Goal: Task Accomplishment & Management: Complete application form

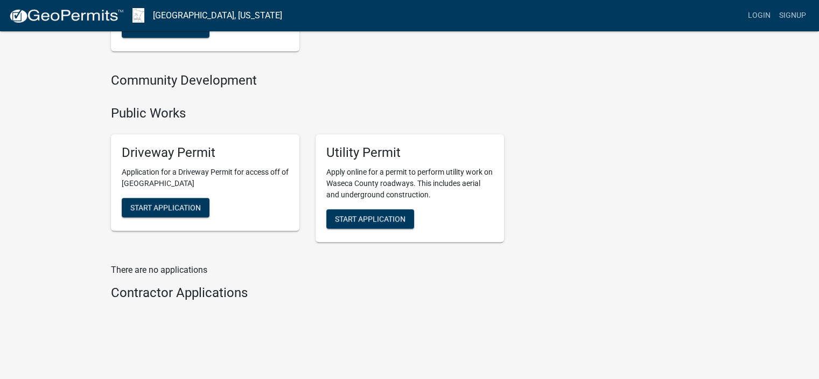
scroll to position [862, 0]
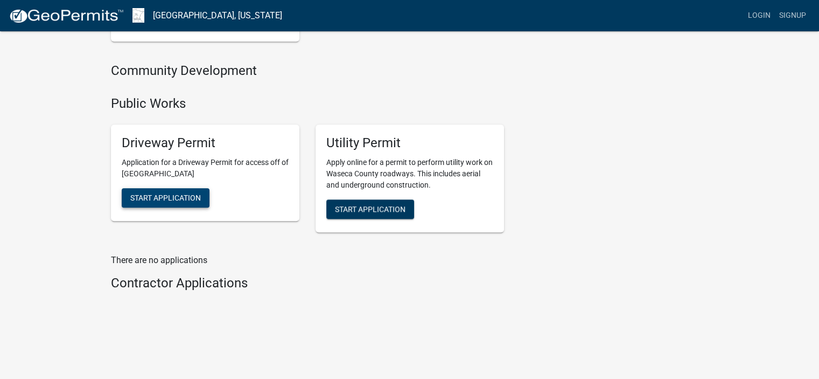
click at [187, 197] on span "Start Application" at bounding box center [165, 197] width 71 height 9
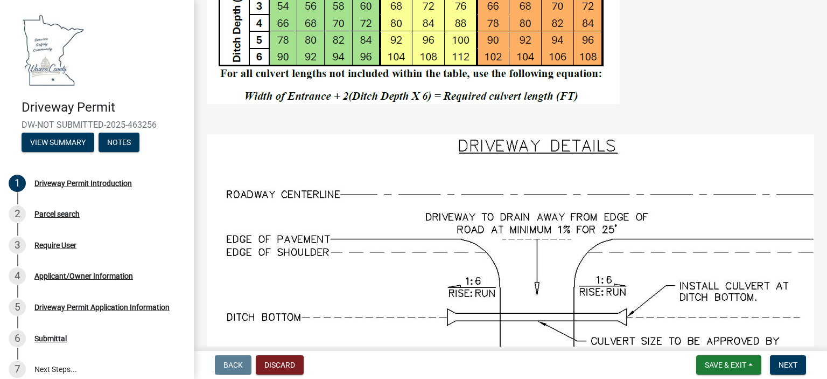
scroll to position [823, 0]
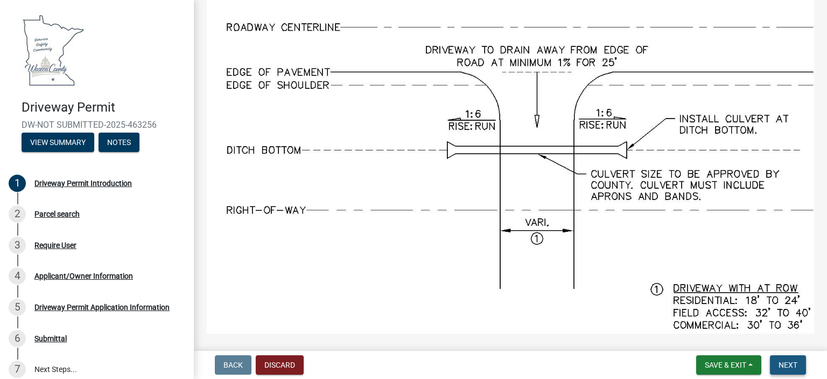
click at [789, 367] on span "Next" at bounding box center [788, 364] width 19 height 9
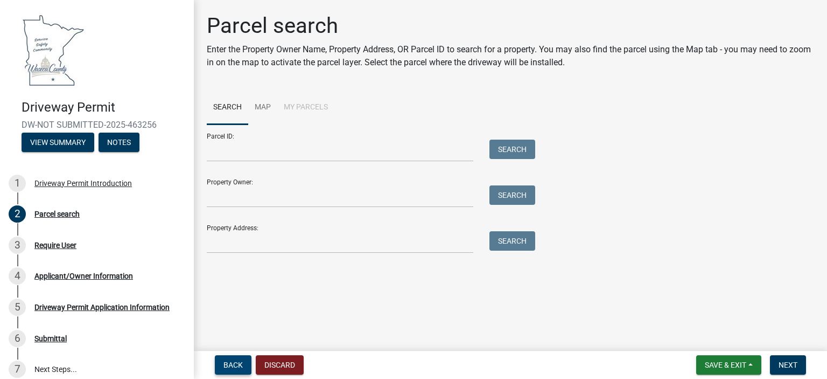
click at [243, 360] on button "Back" at bounding box center [233, 364] width 37 height 19
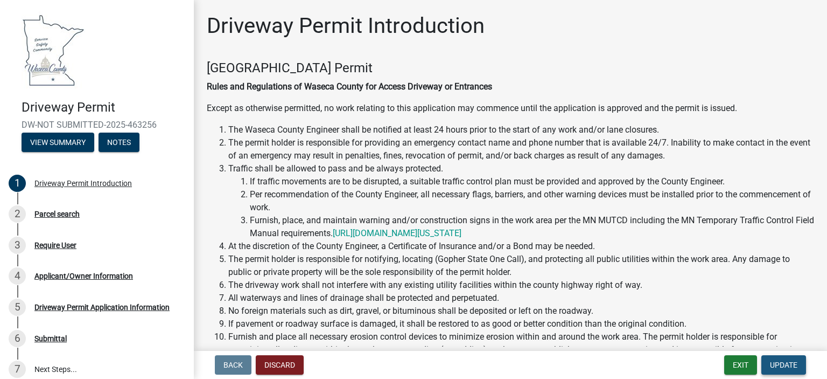
click at [792, 362] on span "Update" at bounding box center [783, 364] width 27 height 9
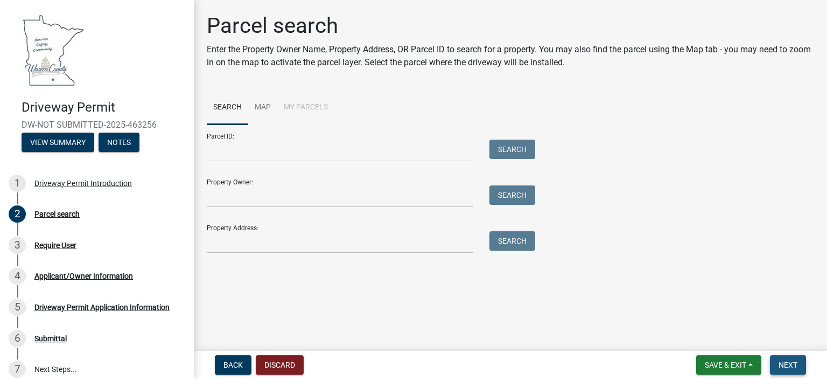
click at [777, 360] on button "Next" at bounding box center [788, 364] width 36 height 19
click at [790, 363] on span "Next" at bounding box center [788, 364] width 19 height 9
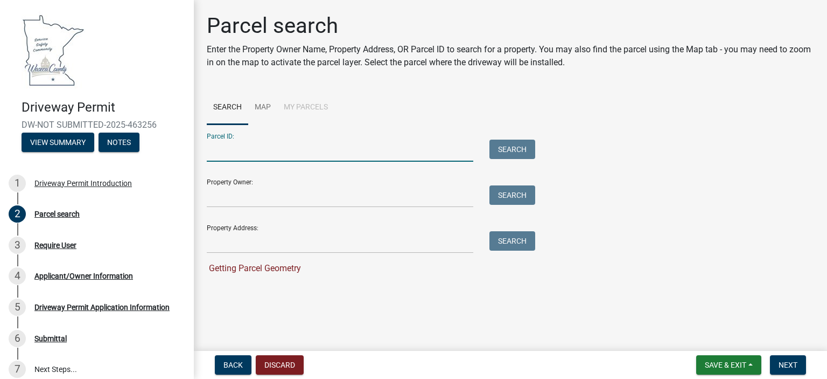
click at [222, 149] on input "Parcel ID:" at bounding box center [340, 150] width 267 height 22
type input "14.100.1630"
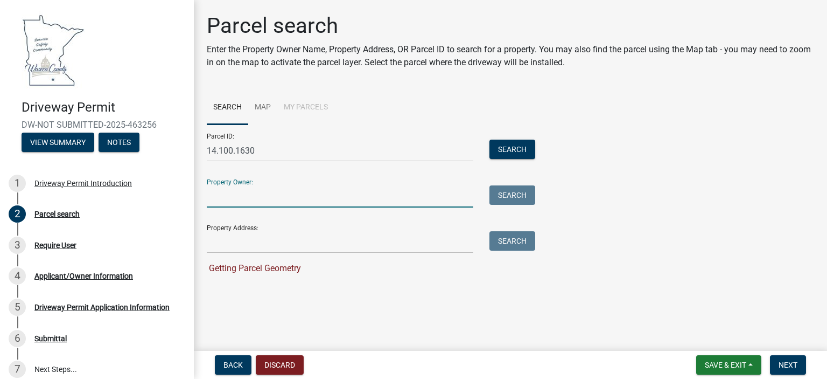
click at [218, 199] on input "Property Owner:" at bounding box center [340, 196] width 267 height 22
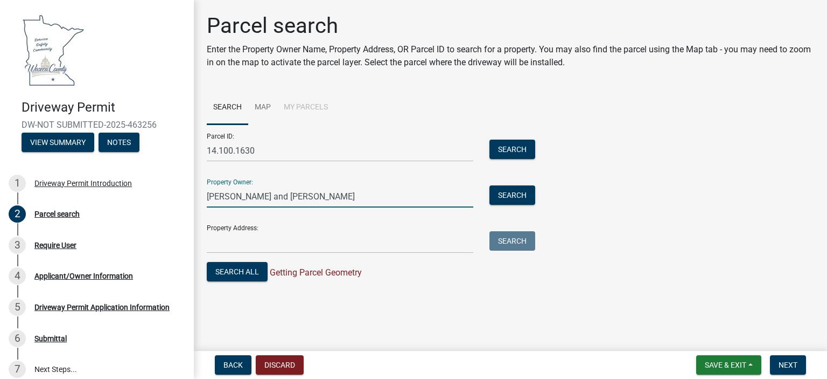
type input "[PERSON_NAME] and [PERSON_NAME]"
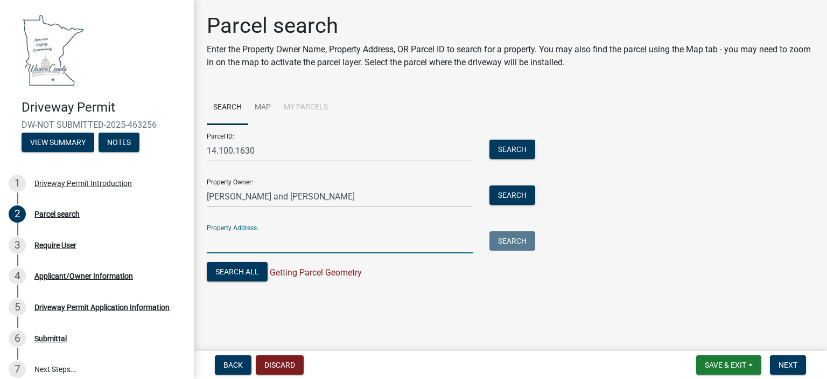
click at [224, 239] on input "Property Address:" at bounding box center [340, 242] width 267 height 22
type input "[STREET_ADDRESS]"
click at [779, 361] on span "Next" at bounding box center [788, 364] width 19 height 9
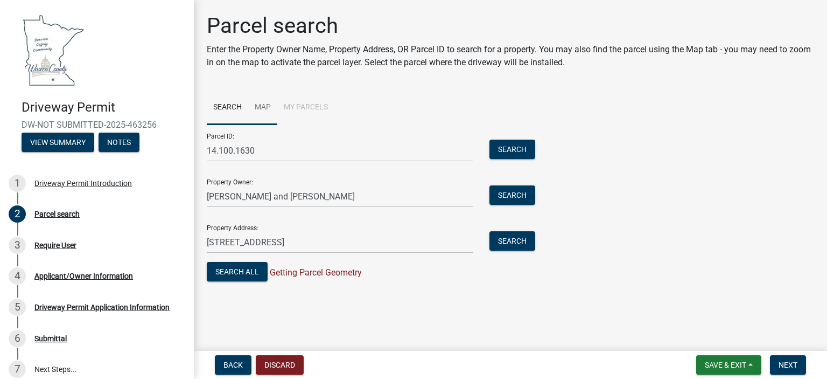
click at [258, 104] on link "Map" at bounding box center [262, 107] width 29 height 34
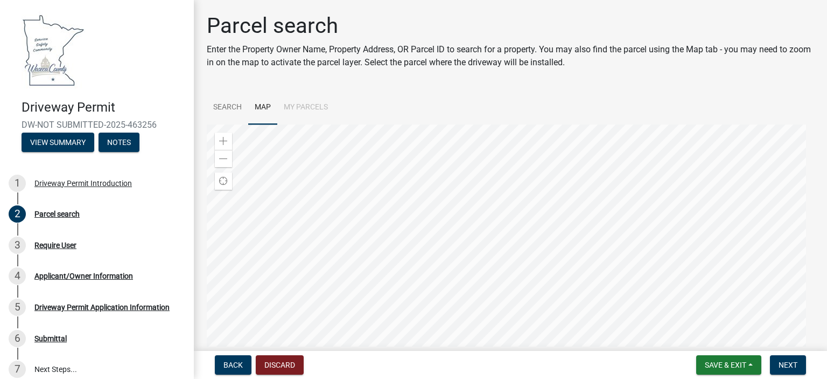
click at [450, 225] on div at bounding box center [510, 258] width 607 height 269
click at [219, 141] on span at bounding box center [223, 141] width 9 height 9
click at [530, 284] on div at bounding box center [510, 258] width 607 height 269
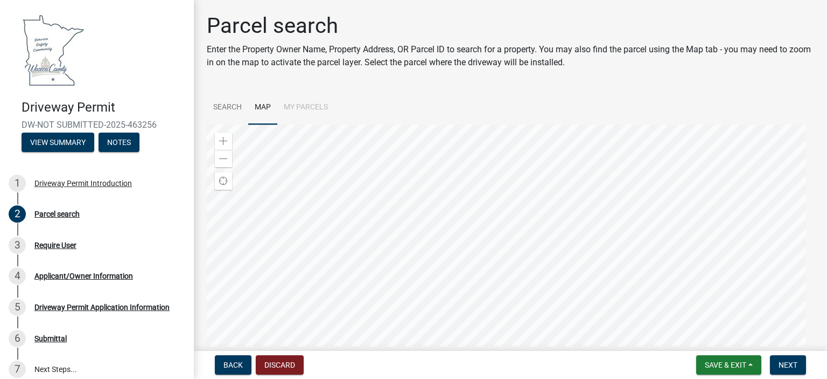
click at [513, 243] on div at bounding box center [510, 258] width 607 height 269
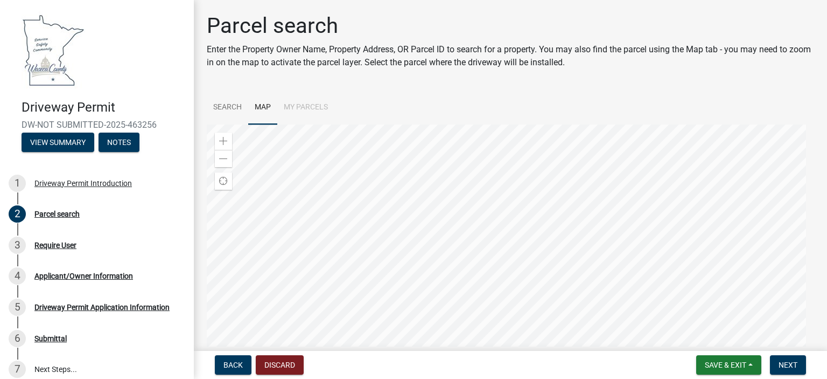
click at [513, 243] on div at bounding box center [510, 258] width 607 height 269
click at [425, 209] on div at bounding box center [510, 258] width 607 height 269
click at [437, 223] on div at bounding box center [510, 258] width 607 height 269
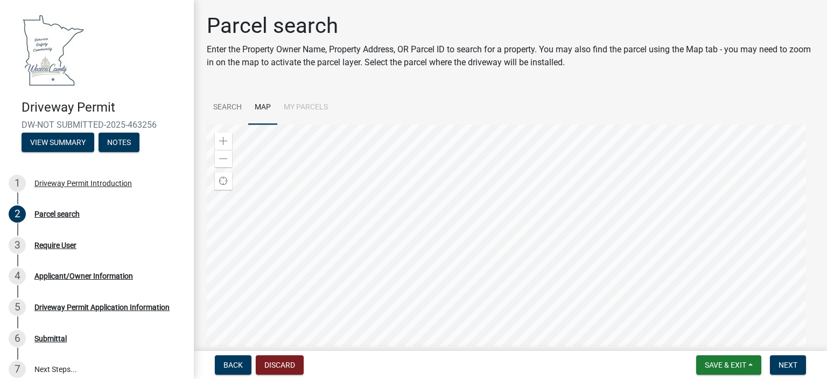
click at [437, 223] on div at bounding box center [510, 258] width 607 height 269
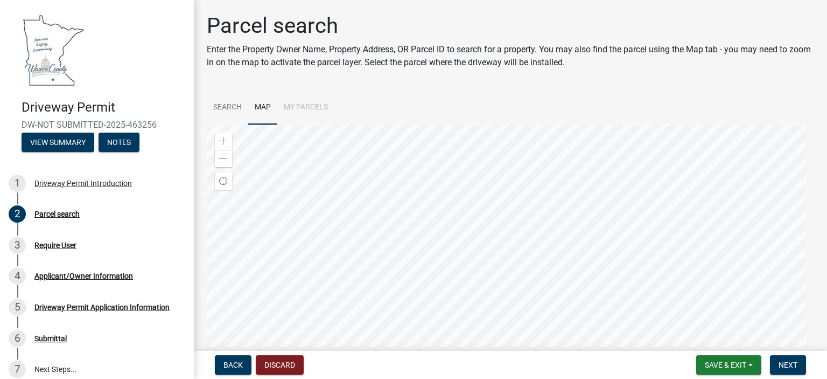
click at [437, 223] on div at bounding box center [510, 258] width 607 height 269
click at [485, 292] on div at bounding box center [510, 258] width 607 height 269
click at [451, 223] on div at bounding box center [510, 258] width 607 height 269
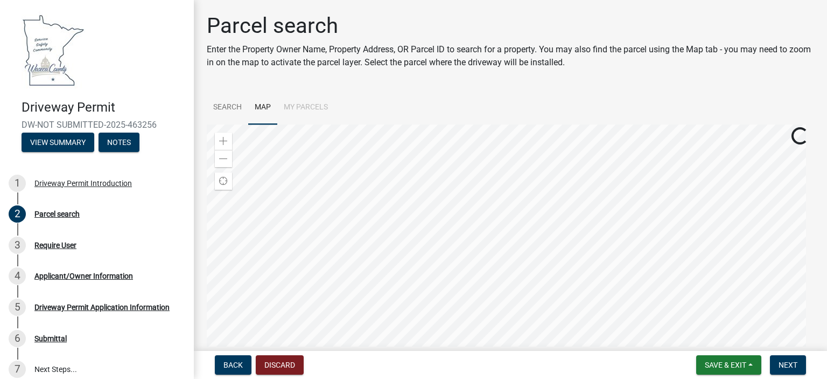
click at [482, 371] on div at bounding box center [510, 258] width 607 height 269
click at [479, 352] on div at bounding box center [510, 258] width 607 height 269
click at [461, 286] on div at bounding box center [510, 258] width 607 height 269
click at [462, 224] on div at bounding box center [510, 258] width 607 height 269
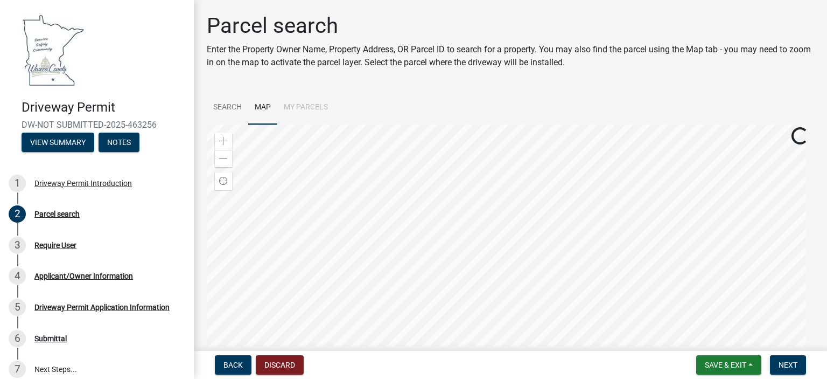
click at [423, 240] on div at bounding box center [510, 258] width 607 height 269
click at [426, 247] on div at bounding box center [510, 258] width 607 height 269
click at [404, 246] on div at bounding box center [510, 258] width 607 height 269
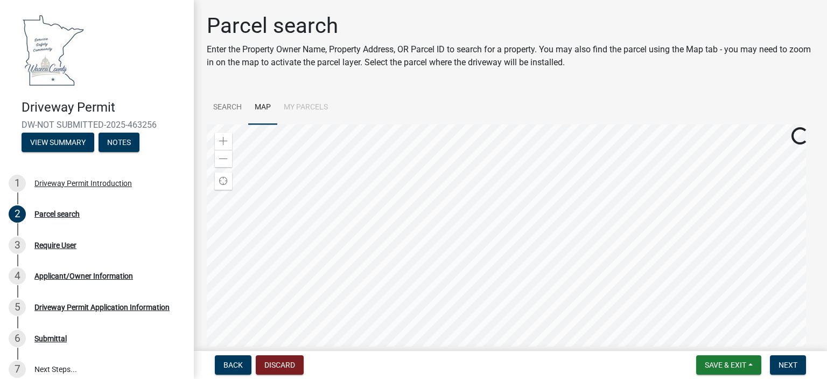
click at [404, 246] on div at bounding box center [510, 258] width 607 height 269
click at [642, 167] on div at bounding box center [510, 258] width 607 height 269
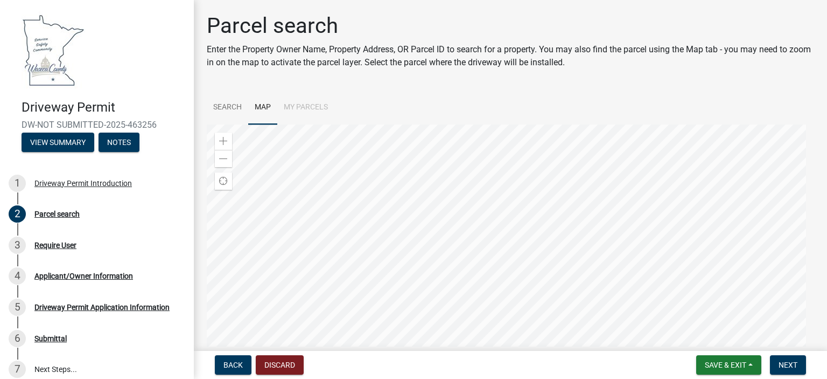
click at [376, 238] on div at bounding box center [510, 258] width 607 height 269
click at [340, 250] on div at bounding box center [510, 258] width 607 height 269
click at [343, 256] on div at bounding box center [510, 258] width 607 height 269
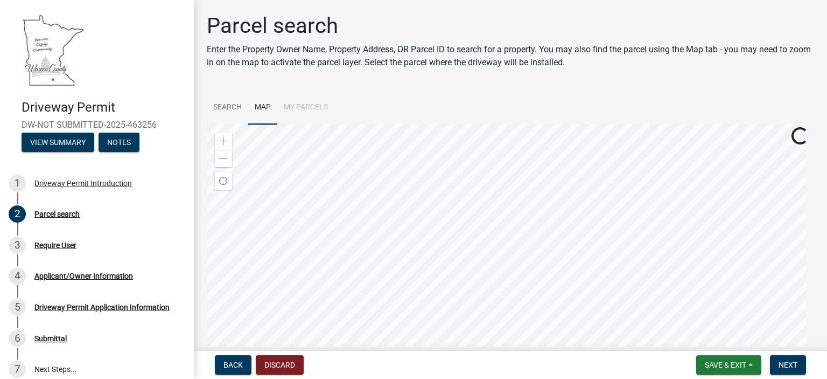
click at [343, 256] on div at bounding box center [510, 258] width 607 height 269
click at [398, 255] on div at bounding box center [510, 258] width 607 height 269
click at [387, 247] on div at bounding box center [510, 258] width 607 height 269
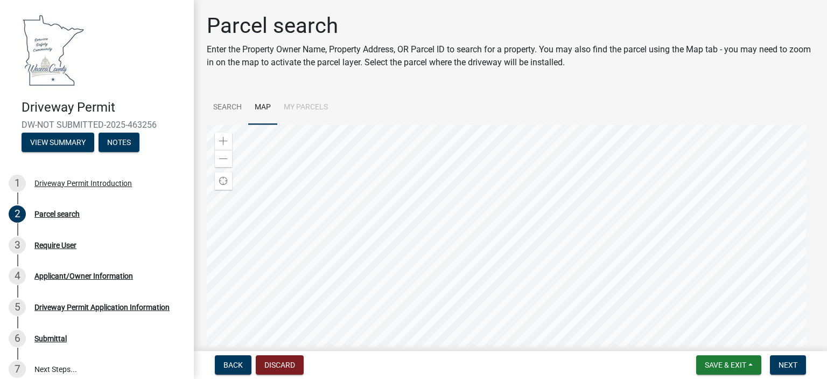
click at [469, 213] on div at bounding box center [510, 258] width 607 height 269
click at [226, 158] on span at bounding box center [223, 159] width 9 height 9
click at [465, 239] on div at bounding box center [510, 258] width 607 height 269
click at [312, 105] on li "My Parcels" at bounding box center [305, 107] width 57 height 34
click at [789, 362] on span "Next" at bounding box center [788, 364] width 19 height 9
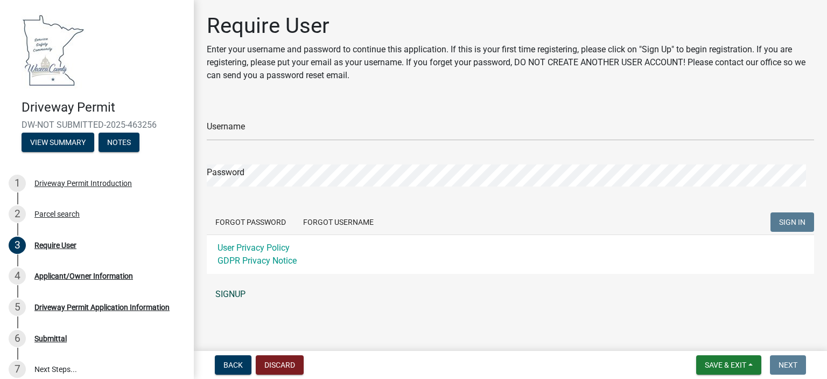
click at [235, 292] on link "SIGNUP" at bounding box center [510, 294] width 607 height 22
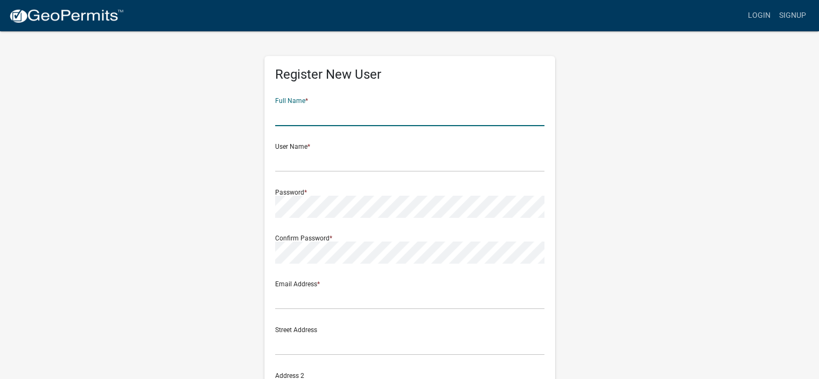
click at [299, 109] on input "text" at bounding box center [409, 115] width 269 height 22
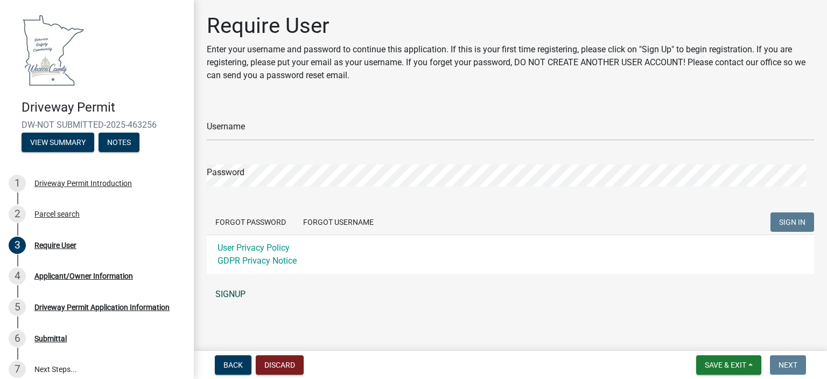
click at [235, 296] on link "SIGNUP" at bounding box center [510, 294] width 607 height 22
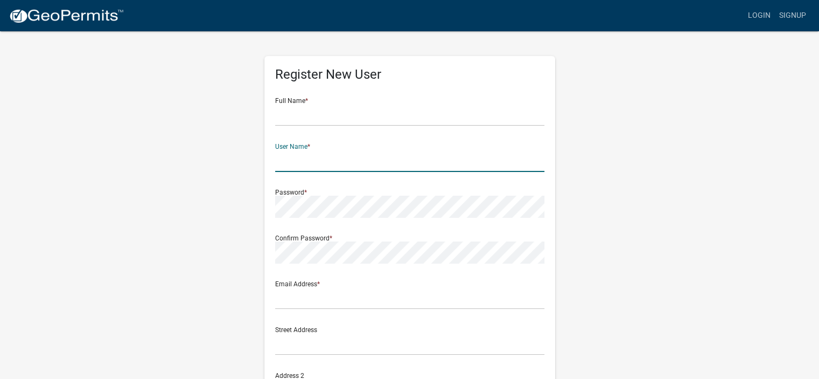
click at [298, 166] on input "text" at bounding box center [409, 161] width 269 height 22
type input "[EMAIL_ADDRESS][DOMAIN_NAME]"
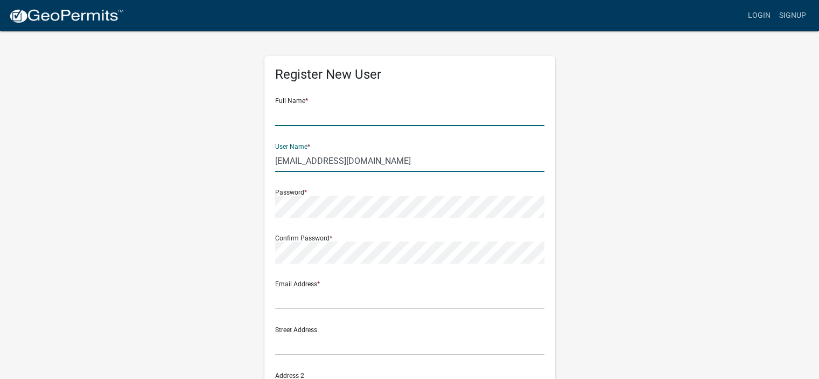
click at [289, 110] on input "text" at bounding box center [409, 115] width 269 height 22
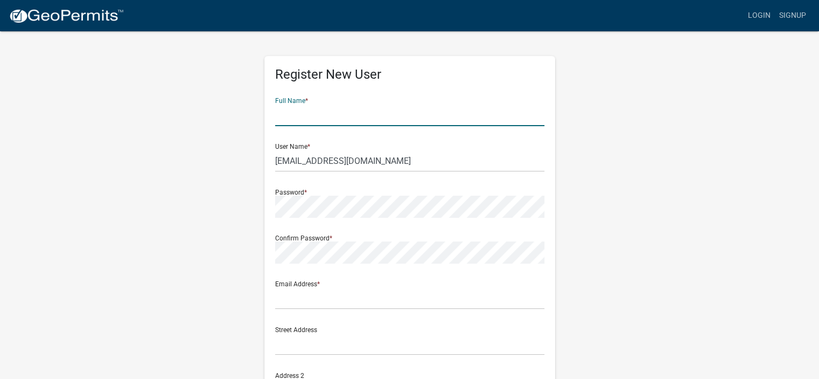
type input "[PERSON_NAME]"
type input "[EMAIL_ADDRESS][DOMAIN_NAME]"
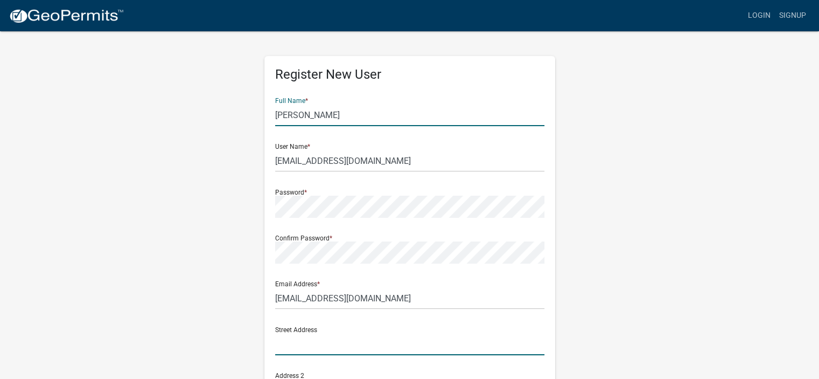
type input "PO Box O"
type input "[GEOGRAPHIC_DATA]"
type input "MN"
type input "56048"
type input "5073403320"
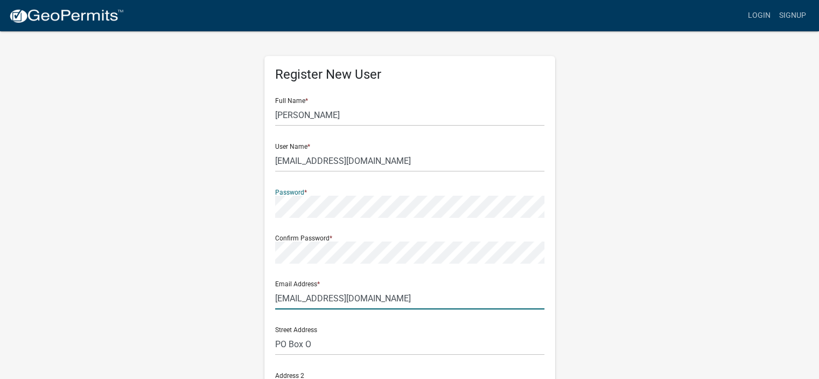
click at [394, 296] on input "[EMAIL_ADDRESS][DOMAIN_NAME]" at bounding box center [409, 298] width 269 height 22
type input "[EMAIL_ADDRESS][DOMAIN_NAME]"
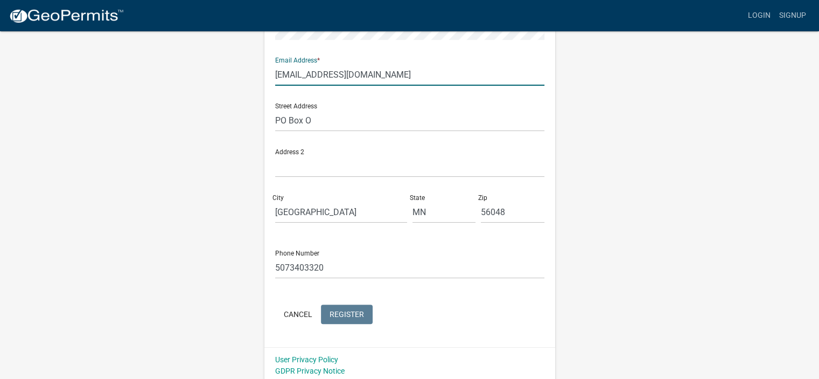
scroll to position [227, 0]
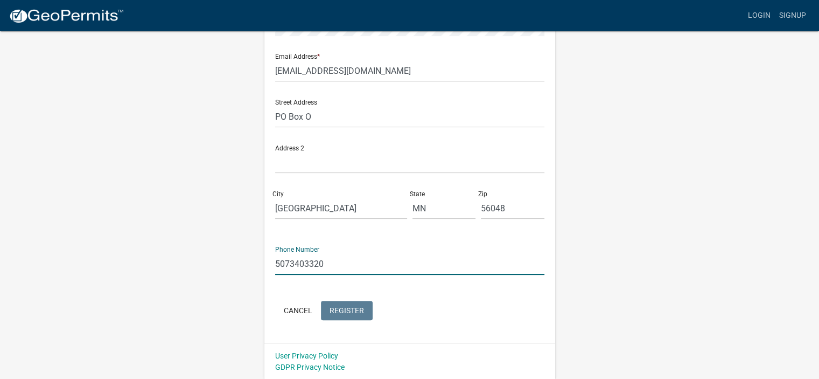
drag, startPoint x: 326, startPoint y: 264, endPoint x: 289, endPoint y: 269, distance: 36.9
click at [289, 269] on input "5073403320" at bounding box center [409, 264] width 269 height 22
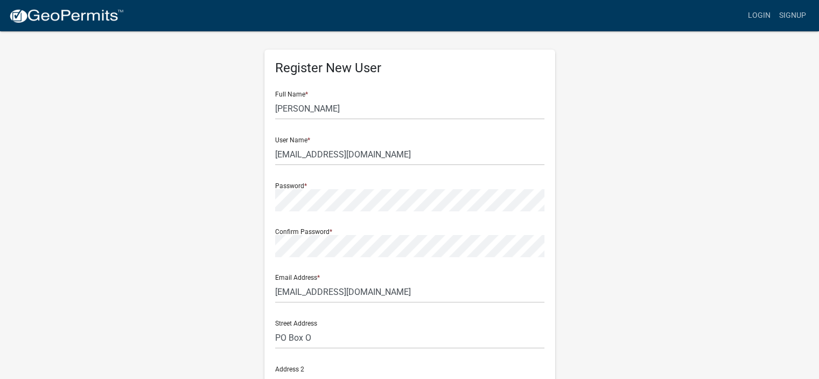
scroll to position [0, 0]
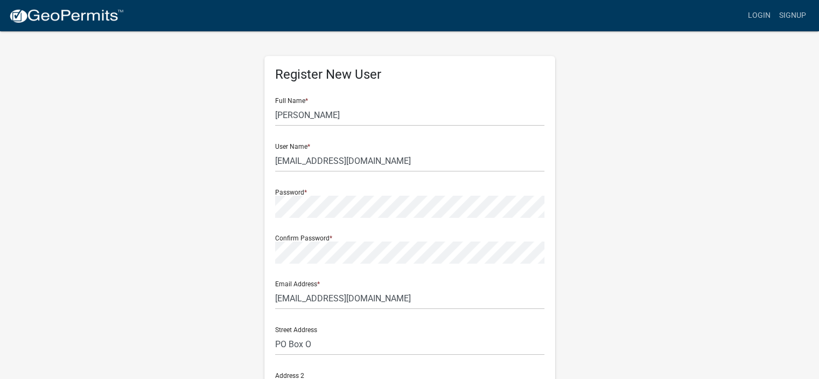
type input "5072345110"
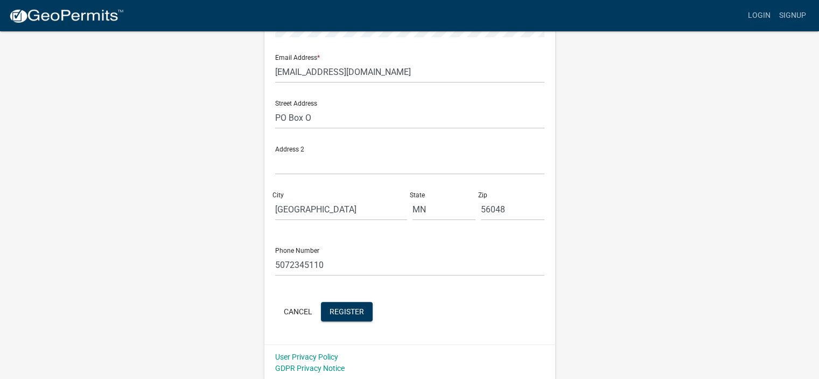
scroll to position [227, 0]
click at [351, 310] on span "Register" at bounding box center [347, 309] width 34 height 9
